Goal: Information Seeking & Learning: Learn about a topic

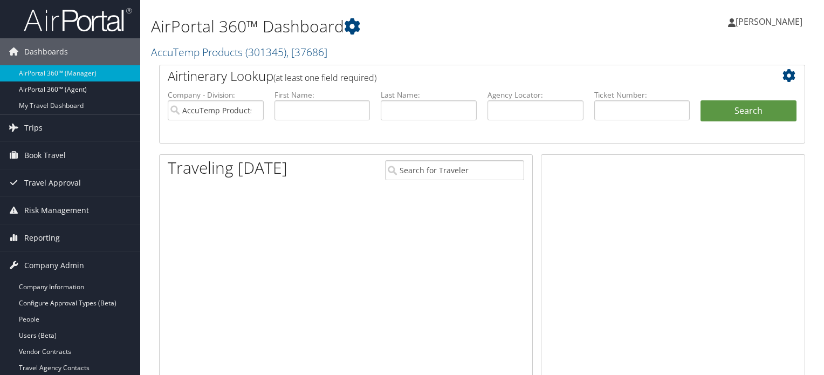
scroll to position [162, 0]
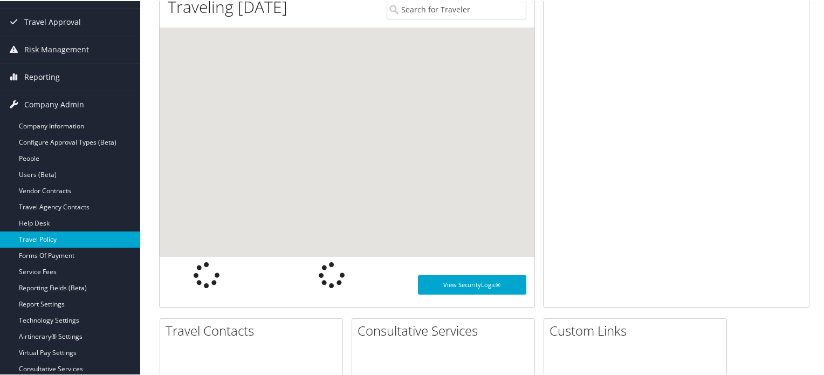
click at [52, 233] on link "Travel Policy" at bounding box center [70, 238] width 140 height 16
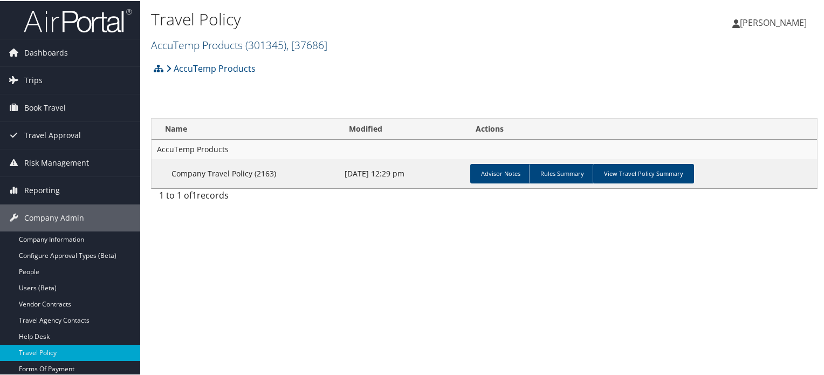
click at [306, 44] on span ", [ 37686 ]" at bounding box center [306, 44] width 41 height 15
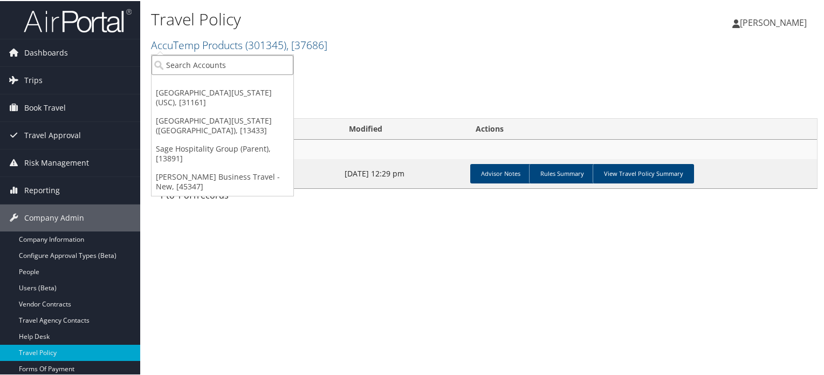
click at [237, 63] on input "search" at bounding box center [223, 64] width 142 height 20
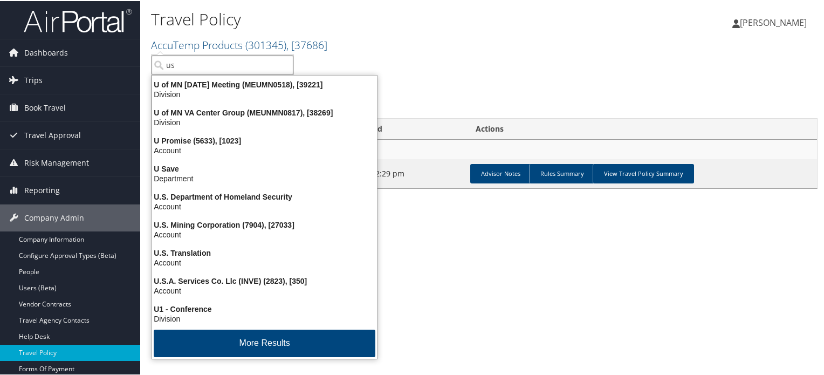
type input "usc"
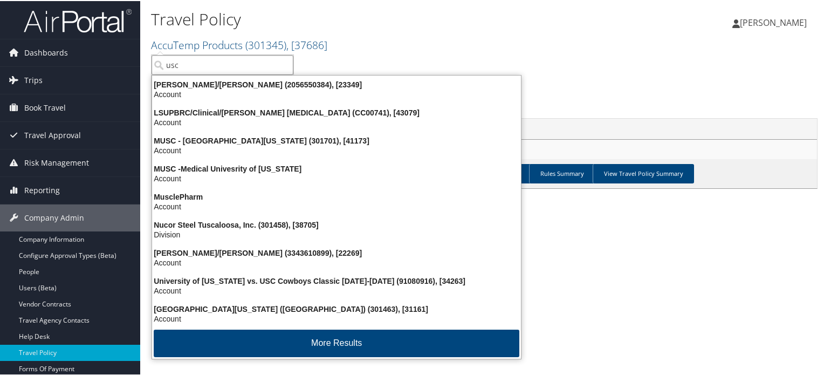
drag, startPoint x: 218, startPoint y: 64, endPoint x: 155, endPoint y: 64, distance: 63.1
click at [155, 64] on input "usc" at bounding box center [223, 64] width 142 height 20
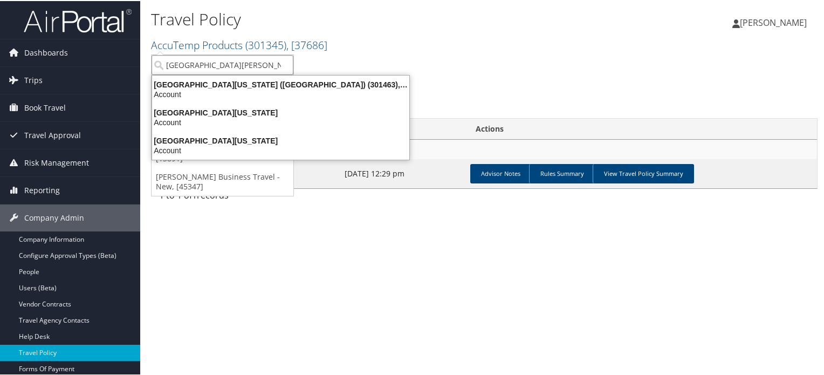
type input "university of southern"
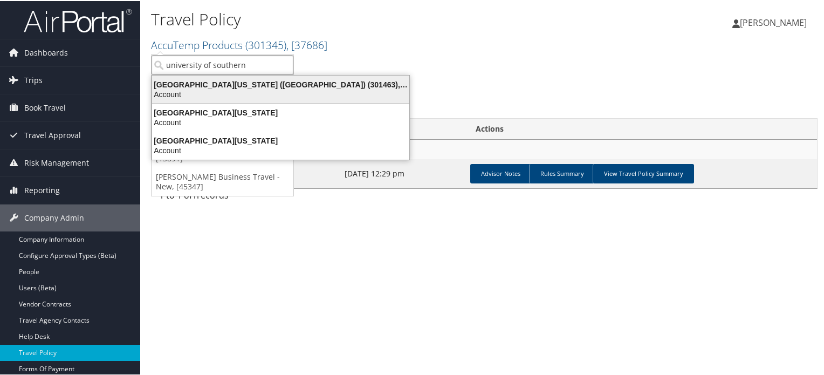
click at [194, 90] on div "Account" at bounding box center [281, 93] width 270 height 10
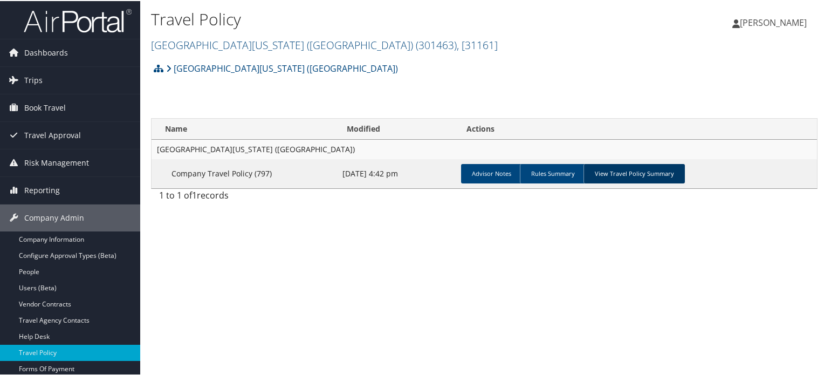
click at [625, 169] on link "View Travel Policy Summary" at bounding box center [633, 172] width 101 height 19
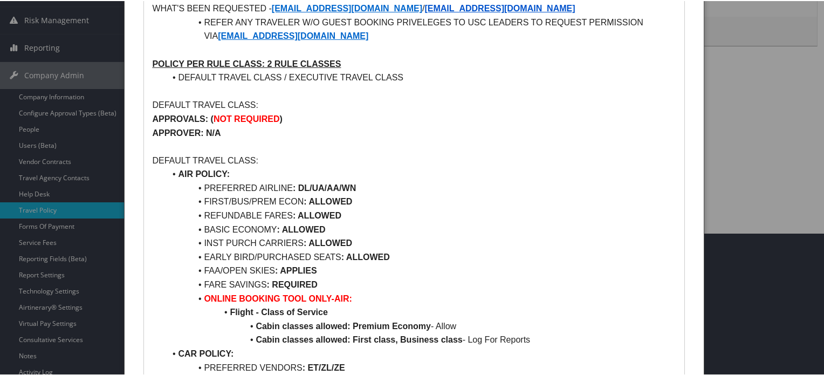
scroll to position [162, 0]
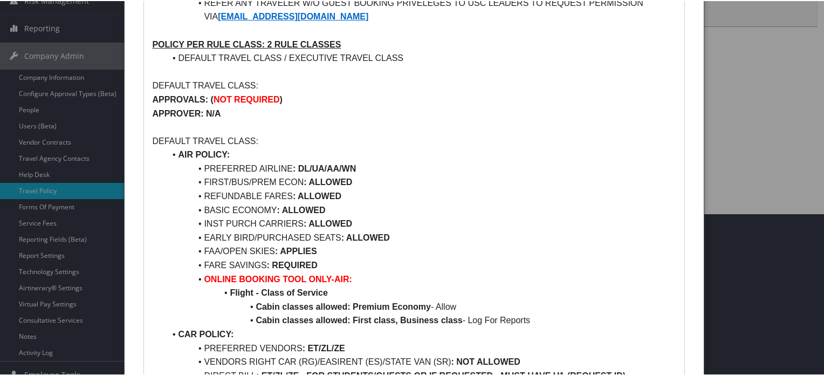
click at [300, 167] on strong ": DL/UA/AA/WN" at bounding box center [324, 167] width 63 height 9
drag, startPoint x: 300, startPoint y: 167, endPoint x: 376, endPoint y: 170, distance: 76.6
click at [376, 170] on li "PREFERRED AIRLINE : DL/UA/AA/WN" at bounding box center [420, 168] width 511 height 14
click at [400, 210] on li "BASIC ECONOMY : ALLOWED" at bounding box center [420, 209] width 511 height 14
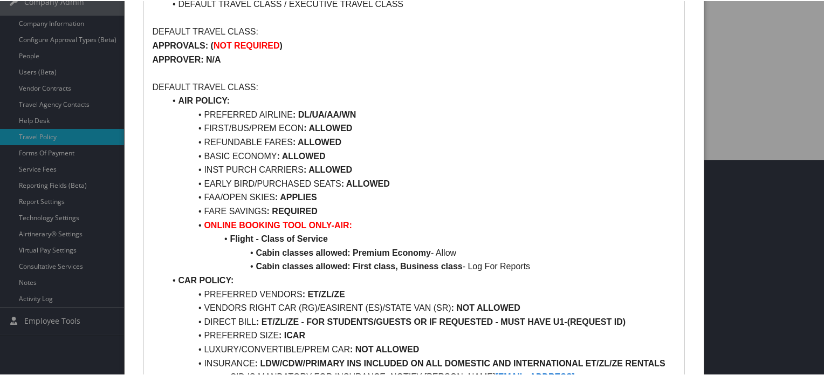
click at [393, 107] on li "PREFERRED AIRLINE : DL/UA/AA/WN" at bounding box center [420, 114] width 511 height 14
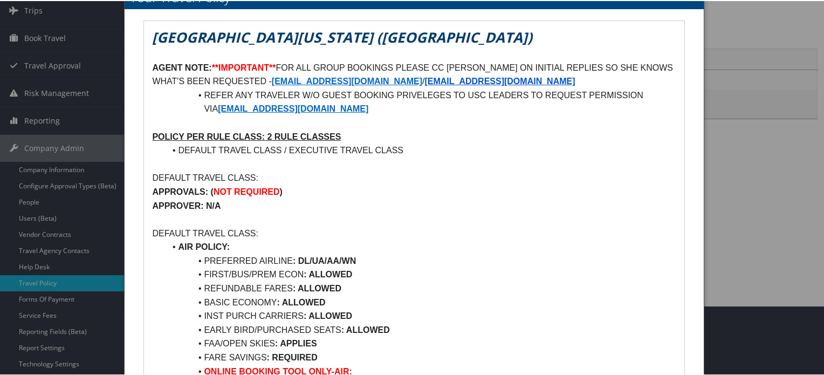
scroll to position [0, 0]
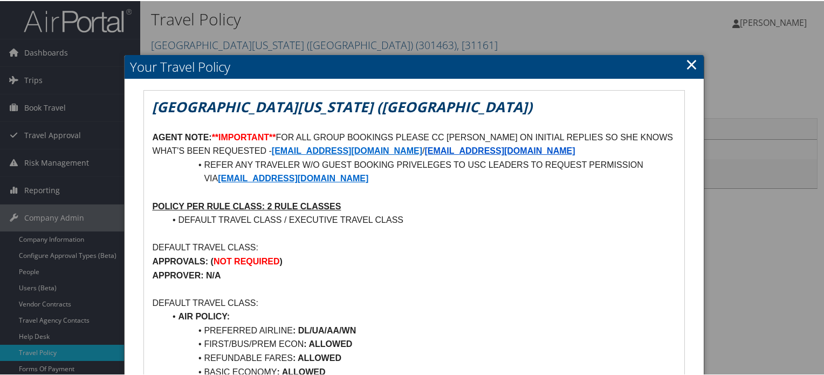
click at [692, 62] on link "×" at bounding box center [691, 63] width 12 height 22
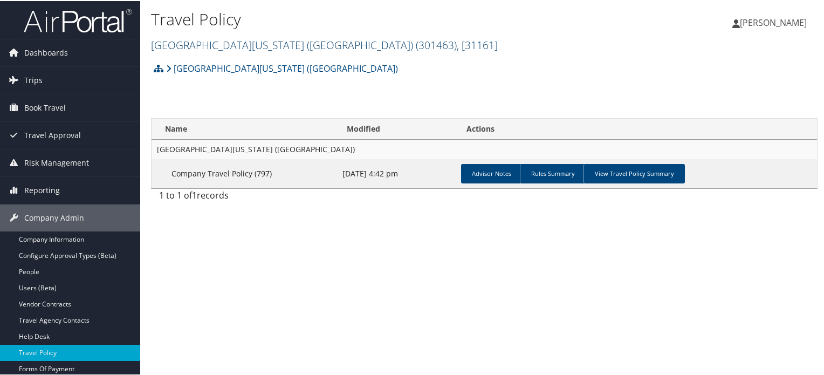
click at [416, 43] on span "( 301463 )" at bounding box center [436, 44] width 41 height 15
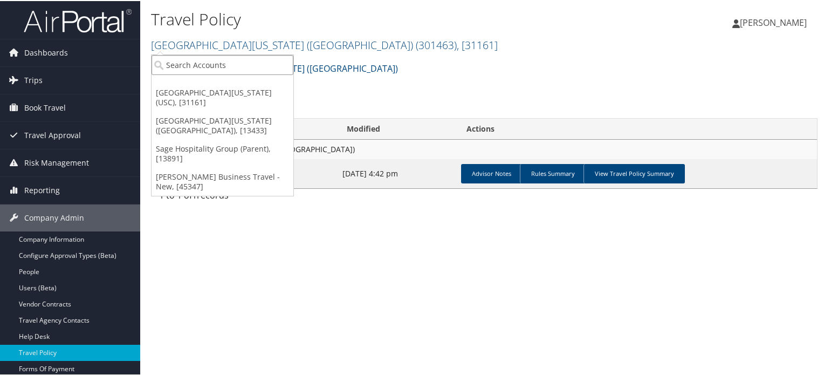
click at [210, 58] on input "search" at bounding box center [223, 64] width 142 height 20
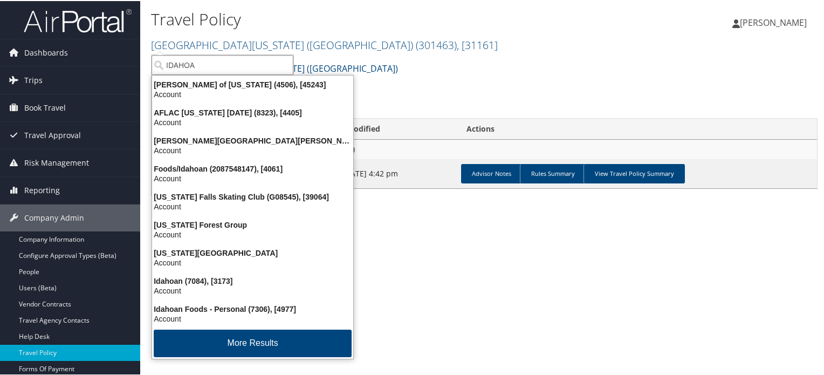
type input "IDAHOAN"
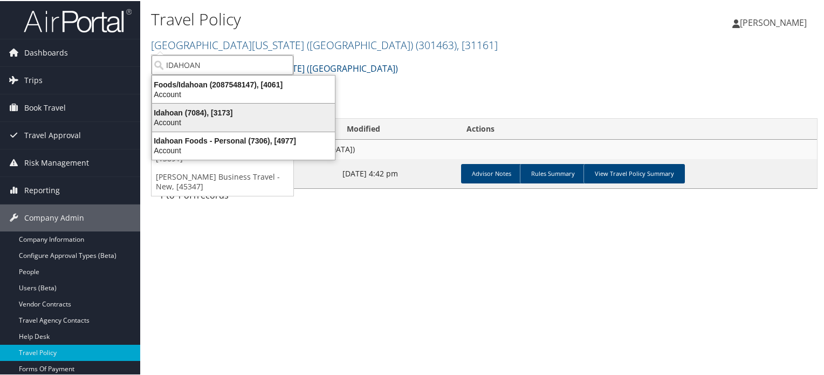
click at [229, 117] on div "Account" at bounding box center [244, 121] width 196 height 10
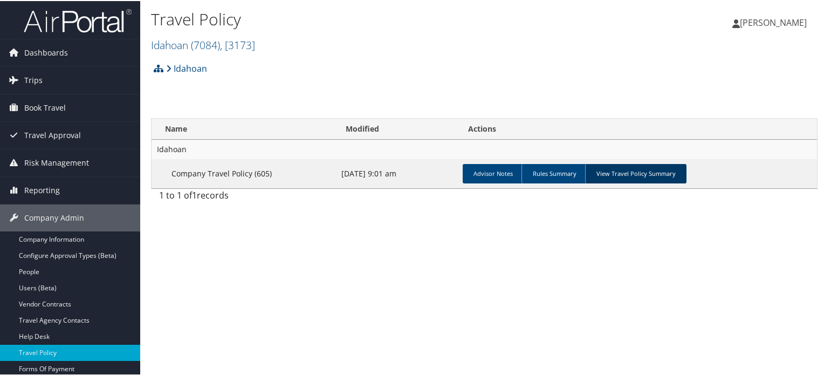
click at [607, 175] on link "View Travel Policy Summary" at bounding box center [635, 172] width 101 height 19
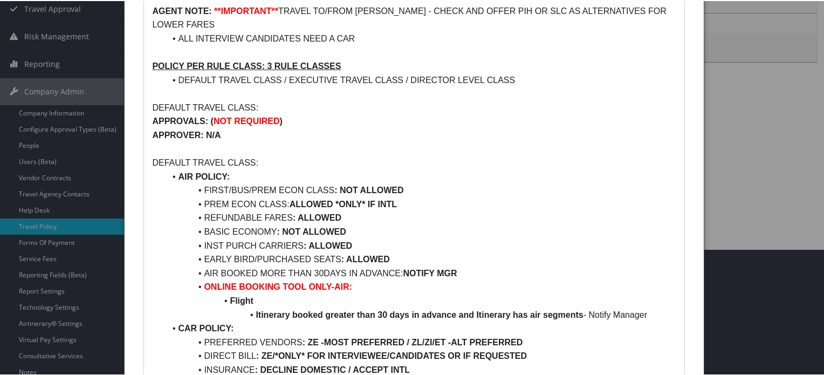
scroll to position [108, 0]
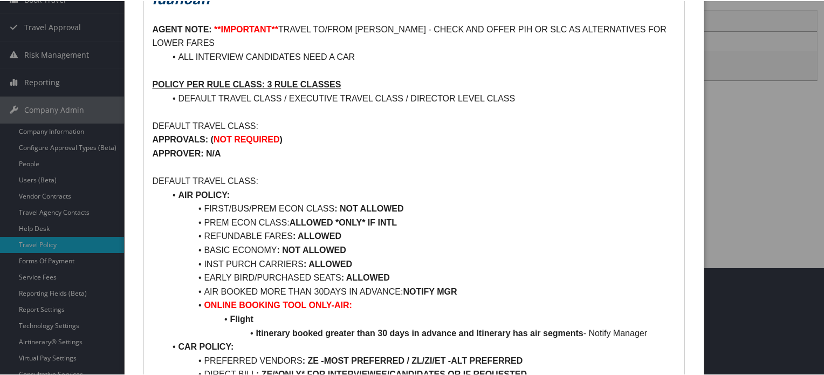
click at [210, 207] on li "FIRST/BUS/PREM ECON CLASS : NOT ALLOWED" at bounding box center [420, 208] width 511 height 14
drag, startPoint x: 210, startPoint y: 207, endPoint x: 319, endPoint y: 210, distance: 109.0
click at [319, 210] on li "FIRST/BUS/PREM ECON CLASS : NOT ALLOWED" at bounding box center [420, 208] width 511 height 14
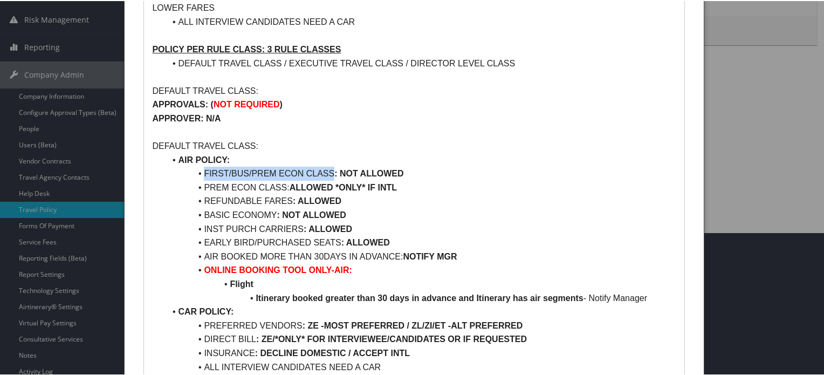
scroll to position [162, 0]
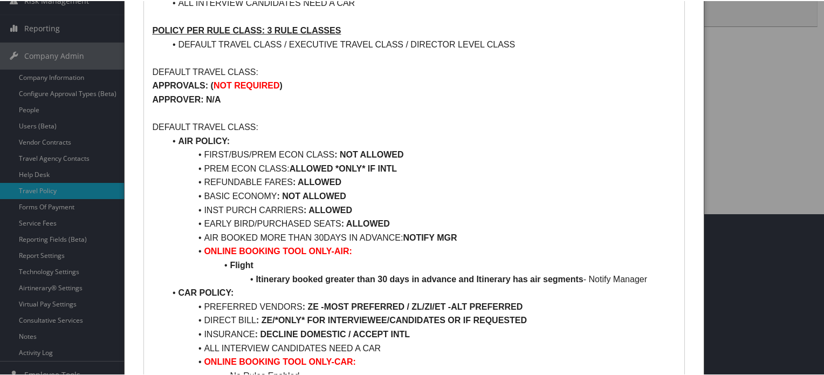
click at [211, 169] on li "PREM ECON CLASS: ALLOWED *ONLY* IF INTL" at bounding box center [420, 168] width 511 height 14
drag, startPoint x: 211, startPoint y: 169, endPoint x: 287, endPoint y: 170, distance: 75.5
click at [287, 170] on li "PREM ECON CLASS: ALLOWED *ONLY* IF INTL" at bounding box center [420, 168] width 511 height 14
click at [309, 164] on strong "ALLOWED *ONLY* IF INTL" at bounding box center [343, 167] width 107 height 9
drag, startPoint x: 309, startPoint y: 164, endPoint x: 396, endPoint y: 165, distance: 86.8
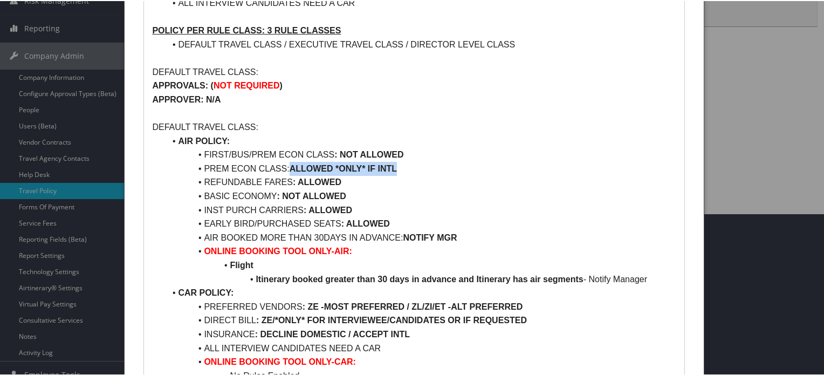
click at [396, 165] on strong "ALLOWED *ONLY* IF INTL" at bounding box center [343, 167] width 107 height 9
click at [226, 181] on li "REFUNDABLE FARES : ALLOWED" at bounding box center [420, 181] width 511 height 14
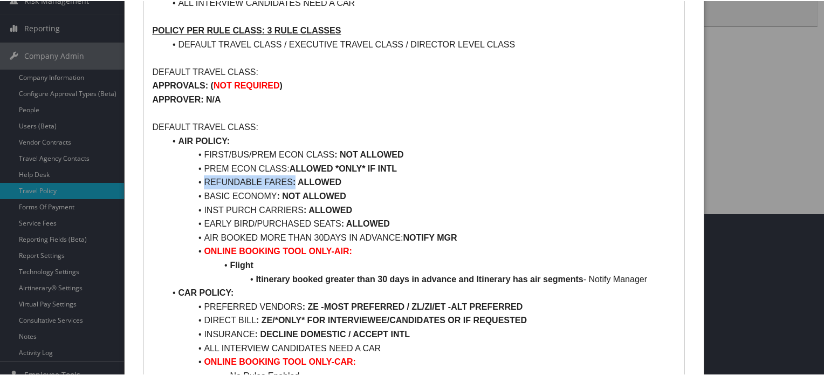
drag, startPoint x: 226, startPoint y: 181, endPoint x: 292, endPoint y: 180, distance: 65.3
click at [292, 180] on li "REFUNDABLE FARES : ALLOWED" at bounding box center [420, 181] width 511 height 14
click at [221, 195] on li "BASIC ECONOMY : NOT ALLOWED" at bounding box center [420, 195] width 511 height 14
drag, startPoint x: 221, startPoint y: 195, endPoint x: 256, endPoint y: 189, distance: 35.5
click at [256, 189] on li "BASIC ECONOMY : NOT ALLOWED" at bounding box center [420, 195] width 511 height 14
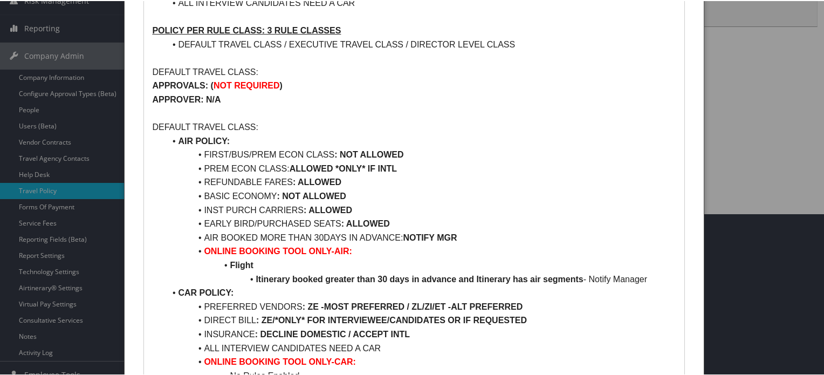
click at [218, 208] on li "INST PURCH CARRIERS : ALLOWED" at bounding box center [420, 209] width 511 height 14
drag, startPoint x: 218, startPoint y: 208, endPoint x: 273, endPoint y: 208, distance: 55.0
click at [273, 208] on li "INST PURCH CARRIERS : ALLOWED" at bounding box center [420, 209] width 511 height 14
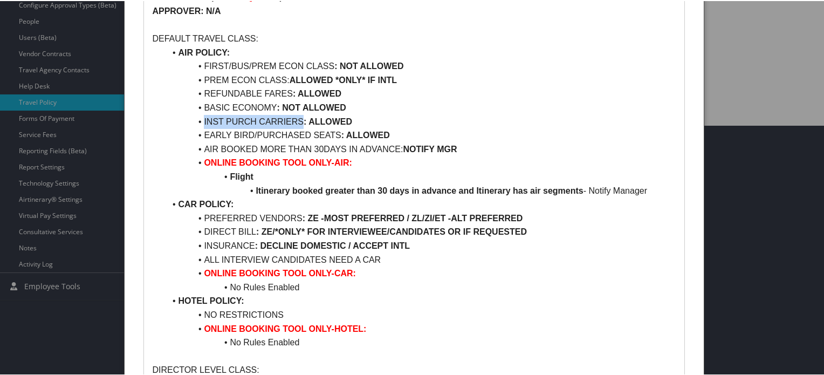
scroll to position [270, 0]
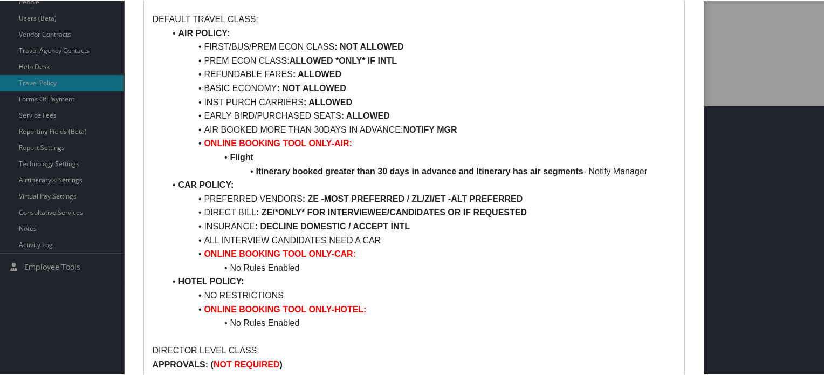
click at [212, 128] on li "AIR BOOKED MORE THAN 30DAYS IN ADVANCE: NOTIFY MGR" at bounding box center [420, 129] width 511 height 14
drag, startPoint x: 212, startPoint y: 128, endPoint x: 249, endPoint y: 130, distance: 36.2
click at [249, 130] on li "AIR BOOKED MORE THAN 30DAYS IN ADVANCE: NOTIFY MGR" at bounding box center [420, 129] width 511 height 14
click at [218, 113] on li "EARLY BIRD/PURCHASED SEATS : ALLOWED" at bounding box center [420, 115] width 511 height 14
drag, startPoint x: 218, startPoint y: 113, endPoint x: 244, endPoint y: 109, distance: 26.7
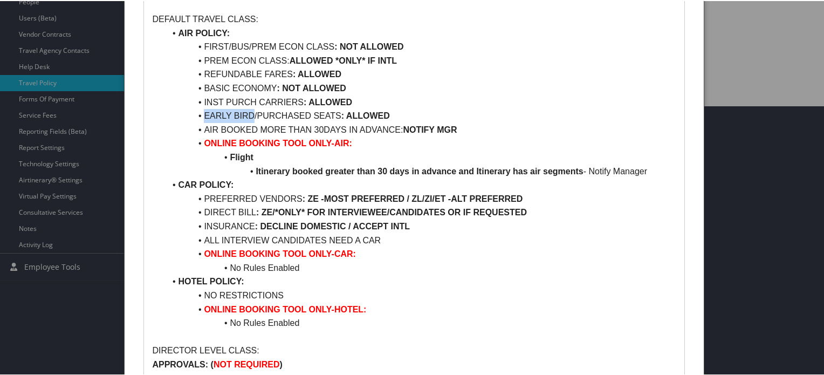
click at [244, 109] on li "EARLY BIRD/PURCHASED SEATS : ALLOWED" at bounding box center [420, 115] width 511 height 14
click at [267, 113] on li "EARLY BIRD/PURCHASED SEATS : ALLOWED" at bounding box center [420, 115] width 511 height 14
drag, startPoint x: 267, startPoint y: 113, endPoint x: 330, endPoint y: 113, distance: 62.5
click at [330, 113] on li "EARLY BIRD/PURCHASED SEATS : ALLOWED" at bounding box center [420, 115] width 511 height 14
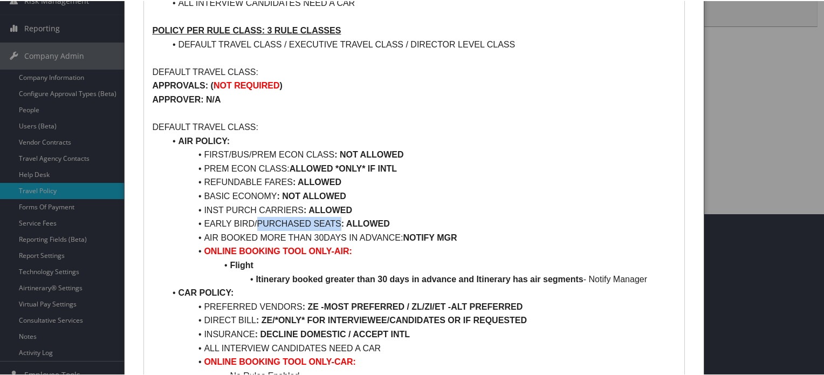
scroll to position [108, 0]
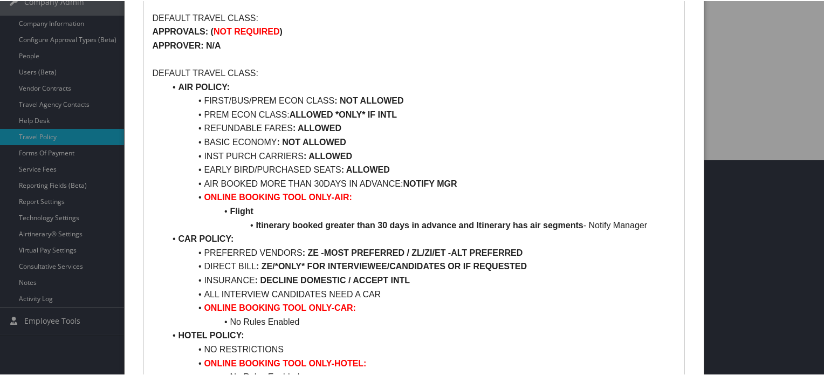
click at [515, 125] on li "REFUNDABLE FARES : ALLOWED" at bounding box center [420, 127] width 511 height 14
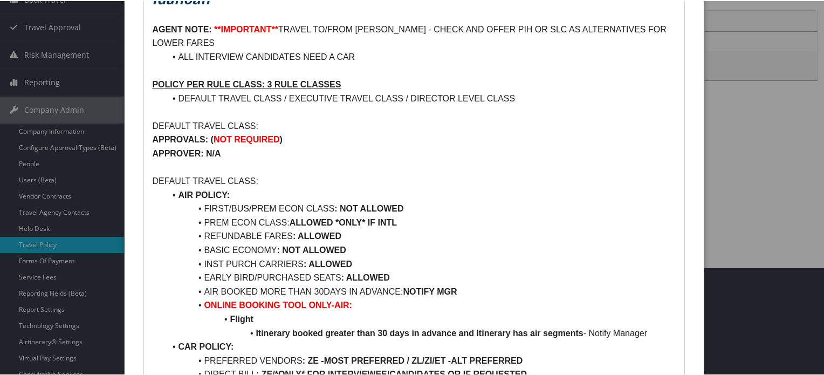
click at [191, 99] on li "DEFAULT TRAVEL CLASS / EXECUTIVE TRAVEL CLASS / DIRECTOR LEVEL CLASS" at bounding box center [420, 98] width 511 height 14
drag, startPoint x: 191, startPoint y: 99, endPoint x: 257, endPoint y: 99, distance: 65.8
click at [257, 99] on li "DEFAULT TRAVEL CLASS / EXECUTIVE TRAVEL CLASS / DIRECTOR LEVEL CLASS" at bounding box center [420, 98] width 511 height 14
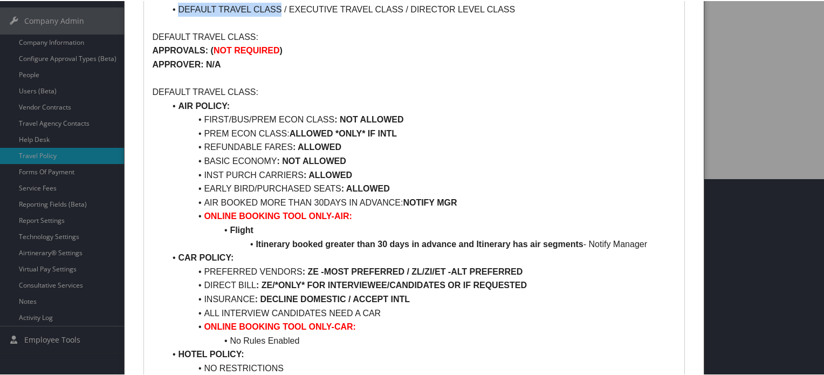
scroll to position [216, 0]
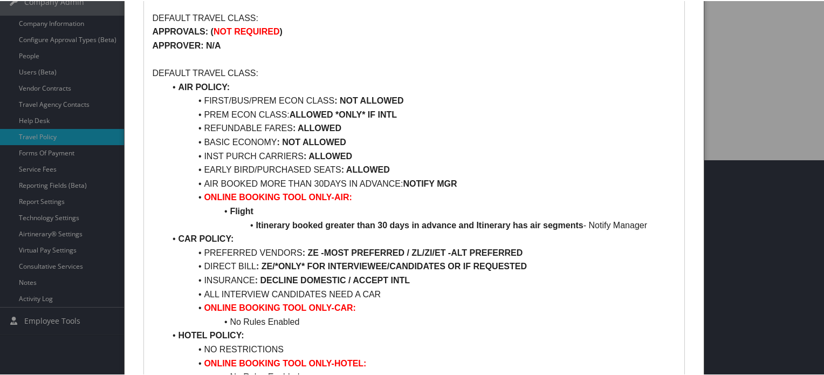
click at [209, 98] on li "FIRST/BUS/PREM ECON CLASS : NOT ALLOWED" at bounding box center [420, 100] width 511 height 14
drag, startPoint x: 209, startPoint y: 98, endPoint x: 358, endPoint y: 98, distance: 149.4
click at [358, 98] on li "FIRST/BUS/PREM ECON CLASS : NOT ALLOWED" at bounding box center [420, 100] width 511 height 14
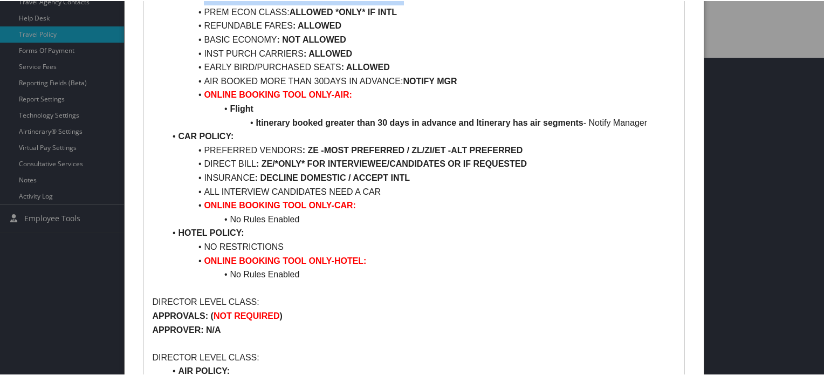
scroll to position [324, 0]
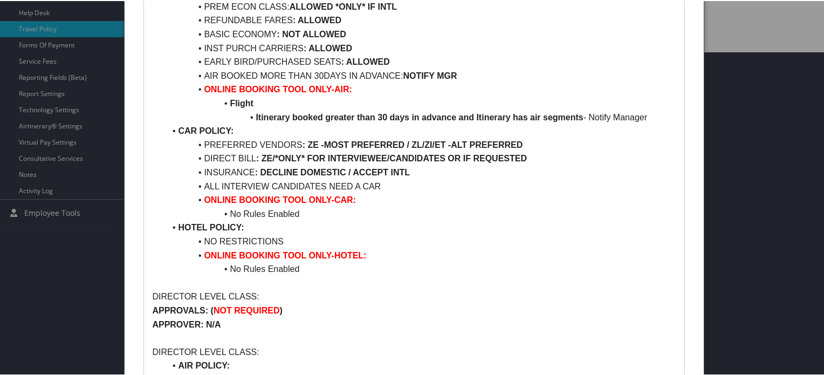
click at [272, 117] on strong "Itinerary booked greater than 30 days in advance and Itinerary has air segments" at bounding box center [419, 116] width 327 height 9
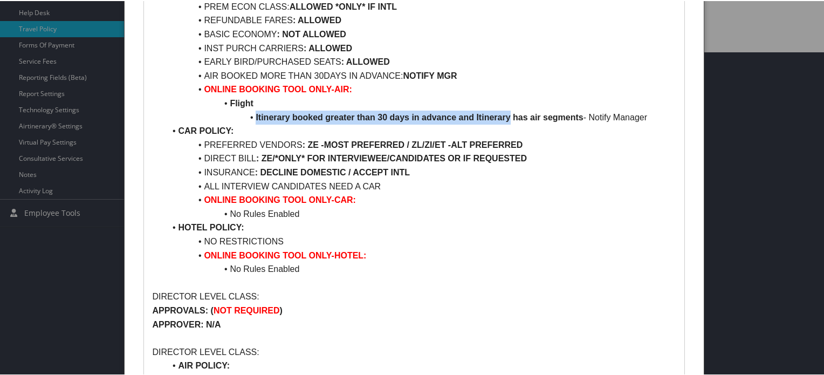
drag, startPoint x: 272, startPoint y: 117, endPoint x: 503, endPoint y: 116, distance: 230.8
click at [503, 116] on strong "Itinerary booked greater than 30 days in advance and Itinerary has air segments" at bounding box center [419, 116] width 327 height 9
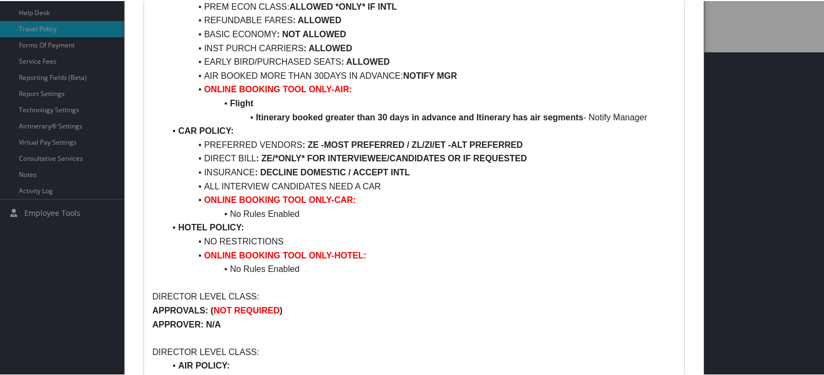
click at [349, 135] on li "CAR POLICY:" at bounding box center [420, 130] width 511 height 14
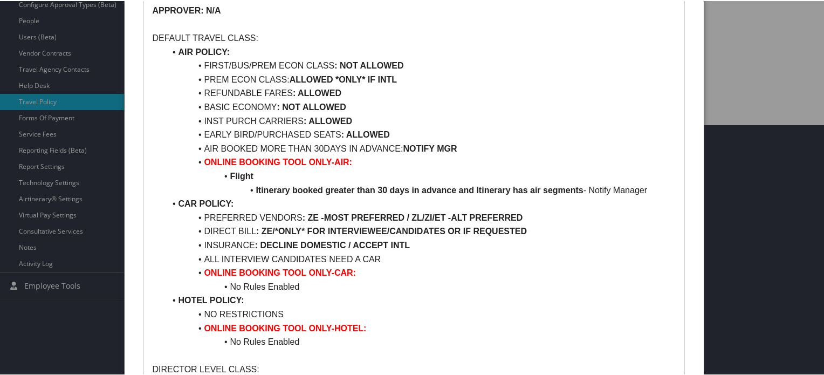
scroll to position [270, 0]
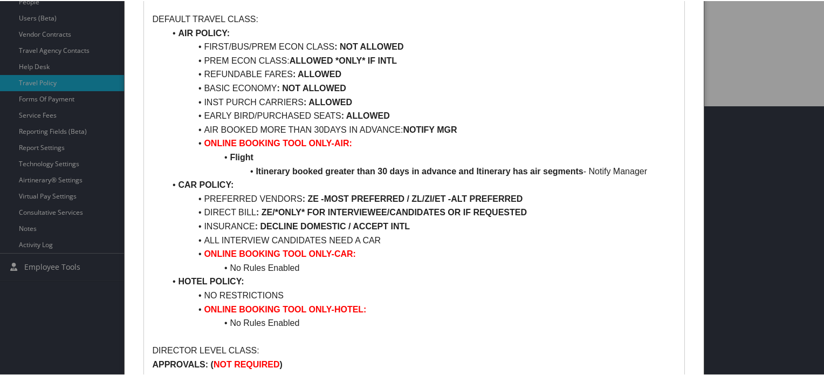
click at [593, 170] on li "Itinerary booked greater than 30 days in advance and Itinerary has air segments…" at bounding box center [420, 170] width 511 height 14
drag, startPoint x: 593, startPoint y: 170, endPoint x: 627, endPoint y: 170, distance: 33.4
click at [627, 170] on li "Itinerary booked greater than 30 days in advance and Itinerary has air segments…" at bounding box center [420, 170] width 511 height 14
click at [434, 200] on strong ": ZE -MOST PREFERRED / ZL/ZI/ET -ALT PREFERRED" at bounding box center [413, 197] width 221 height 9
